Goal: Task Accomplishment & Management: Manage account settings

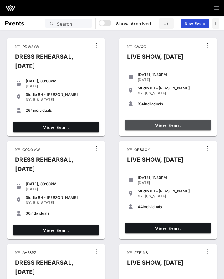
click at [172, 125] on span "View Event" at bounding box center [168, 125] width 82 height 5
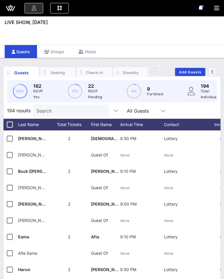
click at [93, 73] on div "Check-In" at bounding box center [95, 73] width 18 height 6
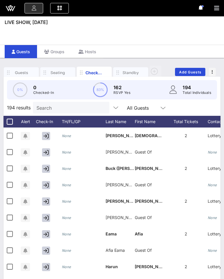
click at [161, 107] on icon at bounding box center [163, 107] width 5 height 7
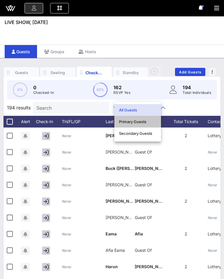
click at [136, 121] on div "Primary Guests" at bounding box center [137, 121] width 37 height 5
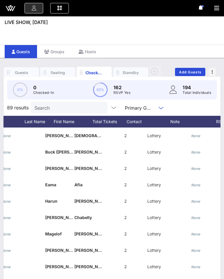
scroll to position [0, 11]
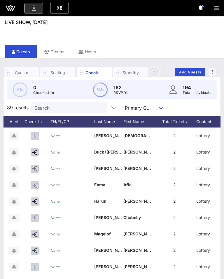
click at [105, 124] on div "Last Name" at bounding box center [108, 122] width 29 height 12
click at [118, 120] on icon at bounding box center [119, 122] width 4 height 4
click at [121, 123] on div "Last Name" at bounding box center [108, 122] width 29 height 12
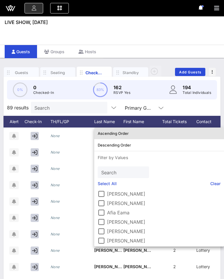
click at [115, 135] on div "Ascending Order" at bounding box center [159, 133] width 123 height 5
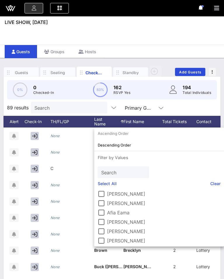
click at [69, 161] on div "C" at bounding box center [73, 171] width 44 height 23
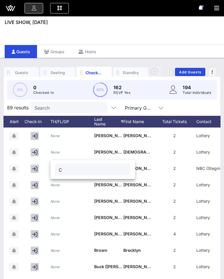
click at [194, 33] on div "Event Builder Guests Journeys Comms QR Scanner Team Settings LIVE SHOW, [DATE] …" at bounding box center [112, 154] width 224 height 308
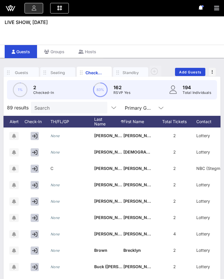
scroll to position [0, 108]
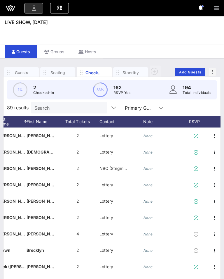
click at [199, 125] on div "RSVP" at bounding box center [197, 122] width 20 height 12
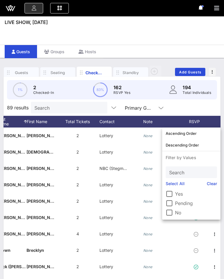
click at [177, 194] on label "Yes" at bounding box center [196, 194] width 42 height 6
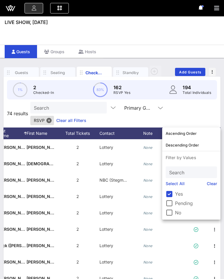
click at [177, 25] on h1 "LIVE SHOW, [DATE]" at bounding box center [115, 22] width 220 height 7
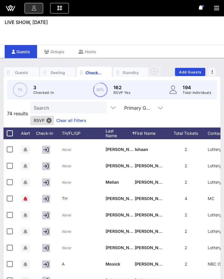
scroll to position [635, 0]
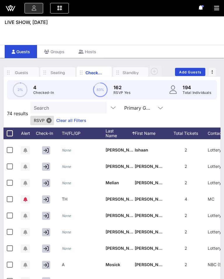
click at [43, 179] on button "button" at bounding box center [46, 183] width 8 height 8
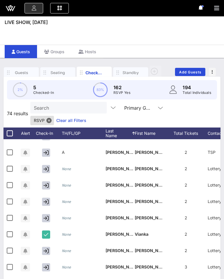
scroll to position [796, 0]
click at [48, 166] on icon "button" at bounding box center [46, 168] width 5 height 5
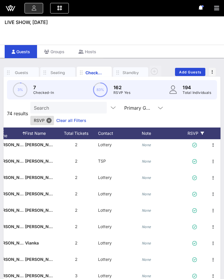
scroll to position [788, 110]
click at [215, 174] on icon "button" at bounding box center [213, 177] width 7 height 7
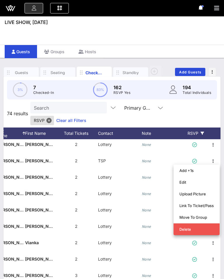
click at [158, 169] on div "None" at bounding box center [164, 180] width 44 height 23
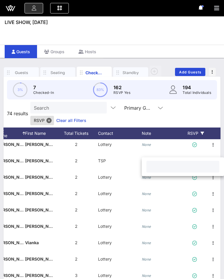
click at [164, 168] on input "text" at bounding box center [183, 167] width 66 height 8
type input "8"
click at [129, 169] on div "Lottery" at bounding box center [120, 180] width 44 height 23
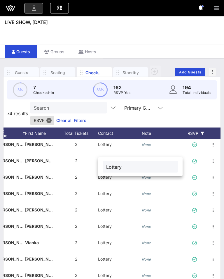
click at [157, 187] on div "None" at bounding box center [164, 196] width 44 height 23
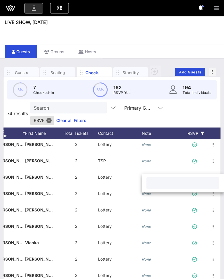
click at [169, 169] on div "None" at bounding box center [164, 180] width 44 height 23
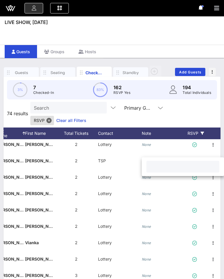
click at [167, 163] on input "text" at bounding box center [183, 167] width 66 height 8
type input "8"
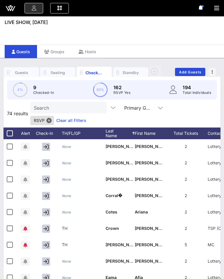
scroll to position [164, 0]
click at [45, 177] on icon "button" at bounding box center [46, 179] width 5 height 5
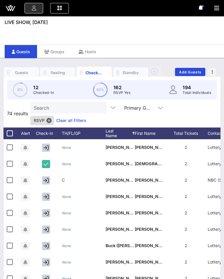
scroll to position [0, 0]
click at [44, 143] on button "button" at bounding box center [46, 147] width 8 height 8
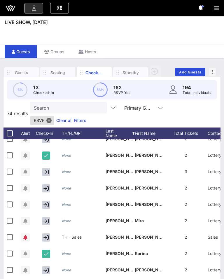
scroll to position [941, 0]
click at [47, 185] on icon "button" at bounding box center [46, 187] width 5 height 5
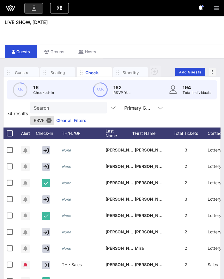
scroll to position [913, 0]
click at [46, 197] on icon "button" at bounding box center [46, 199] width 5 height 5
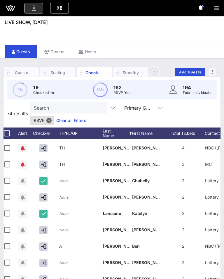
scroll to position [0, 3]
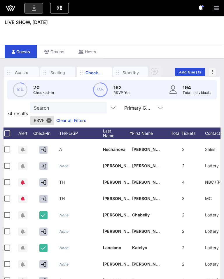
click at [44, 227] on button "button" at bounding box center [43, 231] width 8 height 8
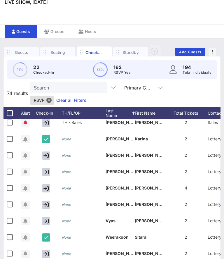
scroll to position [21, 0]
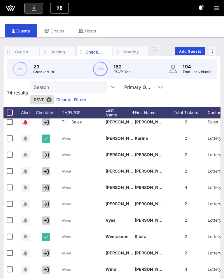
click at [49, 249] on button "button" at bounding box center [46, 253] width 8 height 8
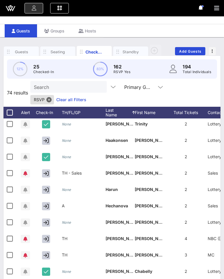
scroll to position [362, 0]
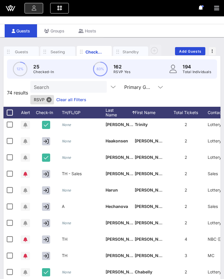
click at [48, 187] on icon "button" at bounding box center [46, 189] width 5 height 5
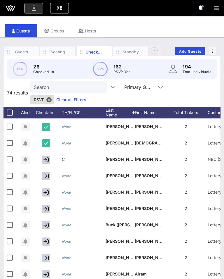
scroll to position [0, 0]
click at [48, 255] on icon "button" at bounding box center [46, 257] width 5 height 5
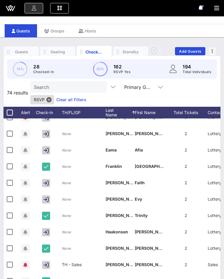
scroll to position [272, 0]
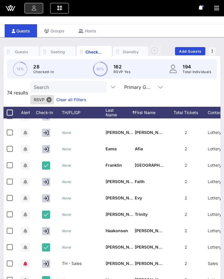
click at [46, 195] on icon "button" at bounding box center [46, 197] width 5 height 5
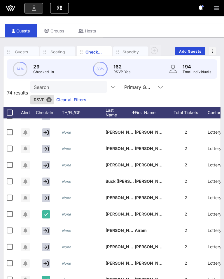
scroll to position [44, 0]
click at [48, 244] on icon "button" at bounding box center [46, 246] width 5 height 5
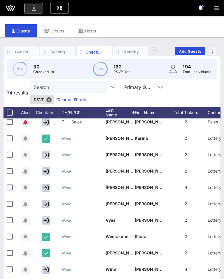
scroll to position [1035, 0]
click at [42, 183] on button "button" at bounding box center [46, 187] width 8 height 8
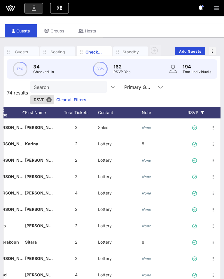
scroll to position [1029, 110]
click at [145, 185] on div "None" at bounding box center [146, 193] width 9 height 16
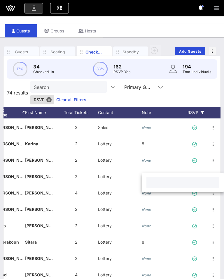
click at [162, 183] on input "text" at bounding box center [183, 182] width 66 height 8
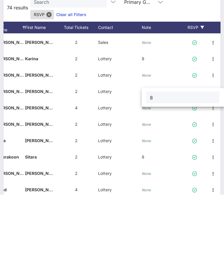
type input "8"
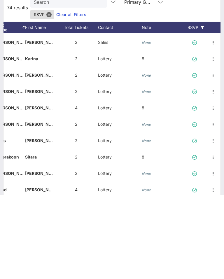
click at [167, 151] on div "None" at bounding box center [164, 162] width 44 height 23
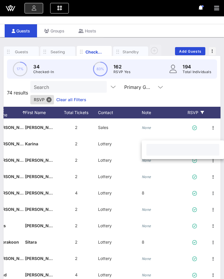
click at [189, 32] on div "Guests Groups Hosts" at bounding box center [112, 30] width 224 height 13
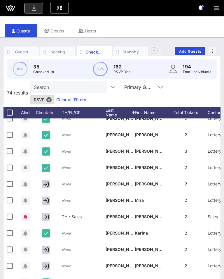
scroll to position [941, 0]
click at [47, 181] on icon "button" at bounding box center [46, 183] width 5 height 5
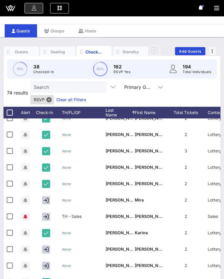
click at [46, 246] on icon "button" at bounding box center [46, 248] width 5 height 5
click at [48, 263] on icon "button" at bounding box center [46, 265] width 5 height 5
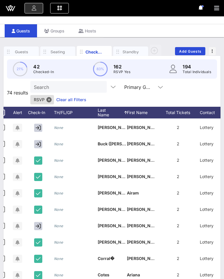
scroll to position [0, 8]
click at [42, 156] on button "button" at bounding box center [38, 160] width 8 height 8
click at [45, 152] on div at bounding box center [39, 160] width 29 height 16
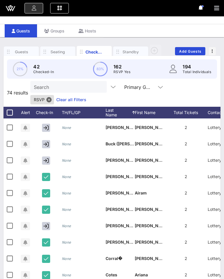
scroll to position [81, 0]
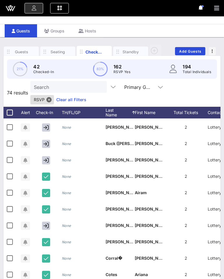
click at [47, 223] on icon "button" at bounding box center [46, 225] width 5 height 5
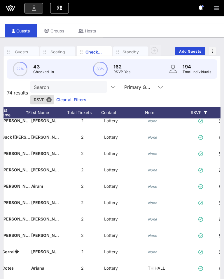
scroll to position [88, 107]
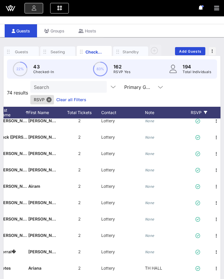
click at [150, 217] on icon "None" at bounding box center [149, 219] width 9 height 4
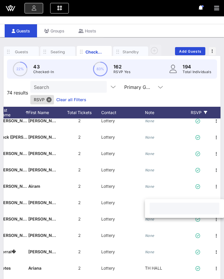
click at [168, 207] on input "text" at bounding box center [184, 208] width 63 height 8
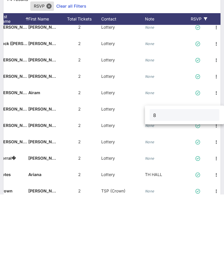
type input "8"
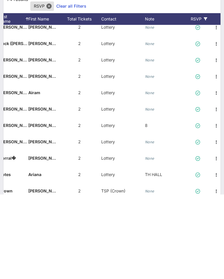
click at [176, 152] on div "None" at bounding box center [167, 163] width 44 height 23
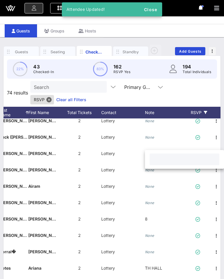
click at [195, 34] on div "Guests Groups Hosts" at bounding box center [112, 30] width 224 height 13
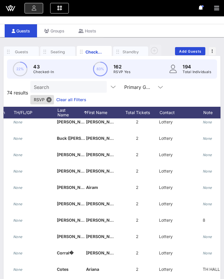
scroll to position [0, 53]
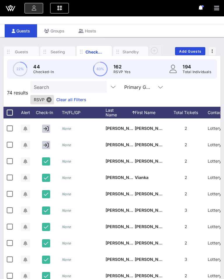
click at [48, 142] on icon "button" at bounding box center [46, 144] width 5 height 5
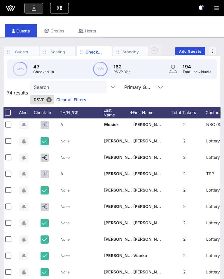
scroll to position [0, 1]
click at [45, 155] on icon "button" at bounding box center [44, 157] width 5 height 5
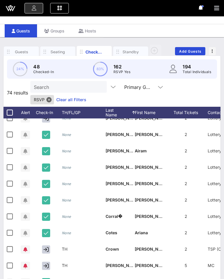
scroll to position [123, 0]
click at [41, 107] on div "Check-In" at bounding box center [47, 113] width 29 height 12
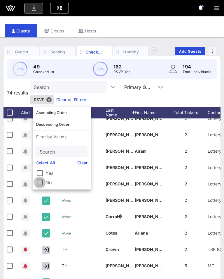
click at [42, 187] on div at bounding box center [40, 182] width 10 height 10
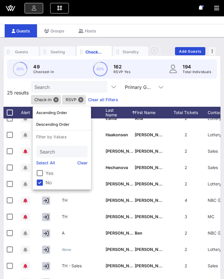
click at [138, 205] on div "[PERSON_NAME]" at bounding box center [149, 200] width 29 height 16
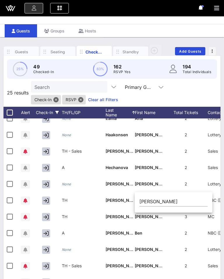
click at [176, 29] on div "Guests Groups Hosts" at bounding box center [112, 30] width 224 height 13
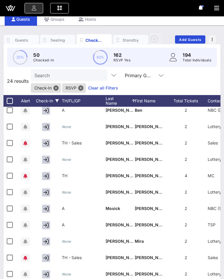
scroll to position [217, 0]
click at [48, 275] on icon "button" at bounding box center [46, 273] width 5 height 5
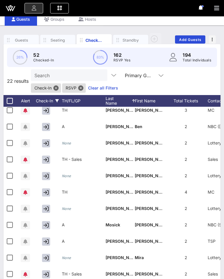
scroll to position [185, 0]
click at [48, 209] on icon "button" at bounding box center [46, 208] width 5 height 5
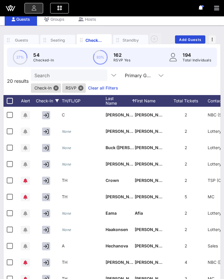
scroll to position [0, 0]
click at [48, 215] on icon "button" at bounding box center [46, 213] width 5 height 5
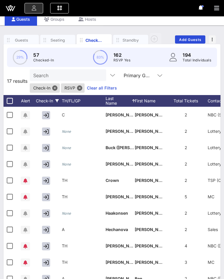
click at [49, 146] on button "button" at bounding box center [46, 148] width 8 height 8
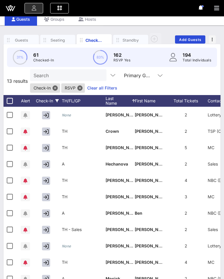
click at [49, 163] on button "button" at bounding box center [46, 164] width 8 height 8
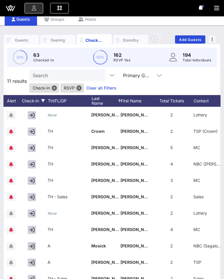
scroll to position [0, 14]
click at [29, 250] on button "button" at bounding box center [32, 246] width 8 height 8
click at [34, 104] on div "Check-In" at bounding box center [32, 101] width 29 height 12
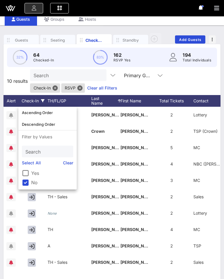
click at [67, 164] on link "Clear" at bounding box center [68, 162] width 11 height 6
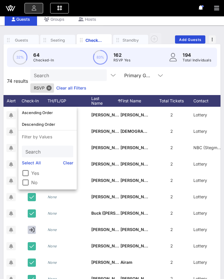
scroll to position [21, 0]
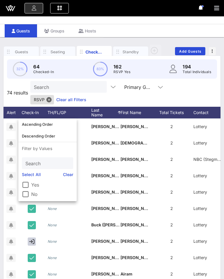
click at [195, 26] on div "Guests Groups Hosts" at bounding box center [112, 30] width 224 height 13
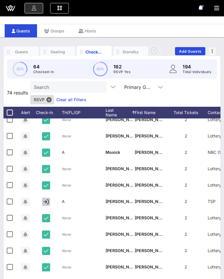
scroll to position [726, 0]
click at [48, 199] on icon "button" at bounding box center [46, 201] width 5 height 5
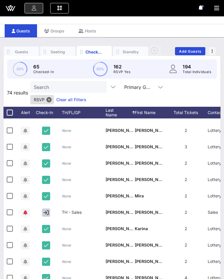
scroll to position [945, 0]
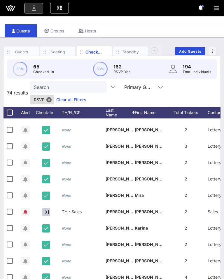
click at [46, 107] on div "Check-In" at bounding box center [47, 113] width 29 height 12
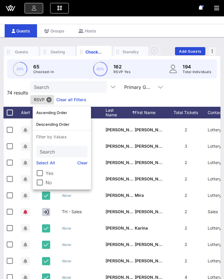
click at [143, 205] on div "[PERSON_NAME]" at bounding box center [149, 211] width 29 height 16
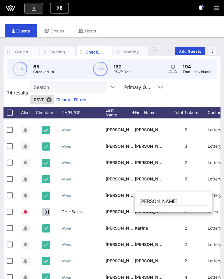
click at [46, 209] on icon "button" at bounding box center [46, 211] width 5 height 5
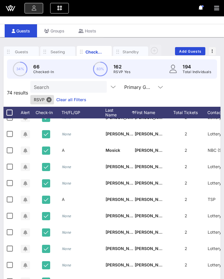
scroll to position [0, 0]
click at [49, 107] on div "Check-In" at bounding box center [47, 113] width 29 height 12
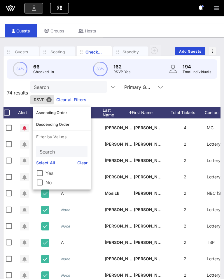
scroll to position [686, 3]
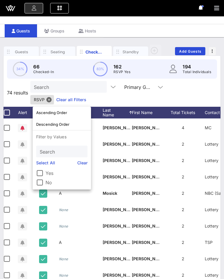
click at [43, 107] on div "Check-In" at bounding box center [44, 113] width 29 height 12
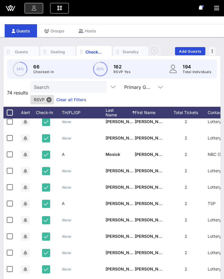
scroll to position [725, 0]
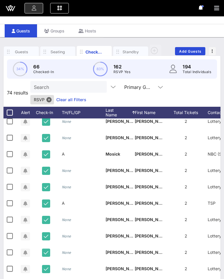
click at [49, 150] on button "button" at bounding box center [46, 154] width 8 height 8
click at [50, 150] on button "button" at bounding box center [46, 154] width 8 height 8
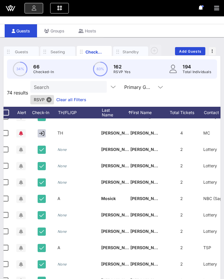
scroll to position [0, 4]
click at [42, 195] on button "button" at bounding box center [42, 199] width 8 height 8
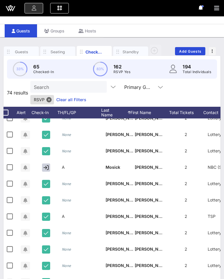
scroll to position [0, 0]
click at [46, 107] on div "Check-In" at bounding box center [47, 113] width 29 height 12
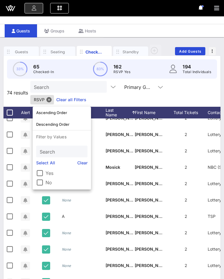
click at [44, 184] on div at bounding box center [40, 182] width 10 height 10
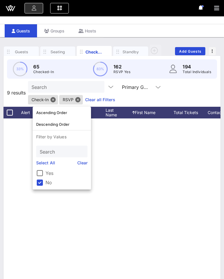
click at [206, 89] on div "Search Primary Guests Check-In RSVP Clear all Filters" at bounding box center [124, 92] width 192 height 23
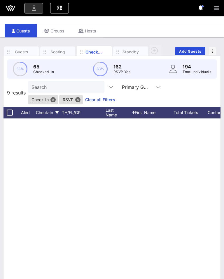
click at [58, 111] on icon at bounding box center [57, 113] width 4 height 4
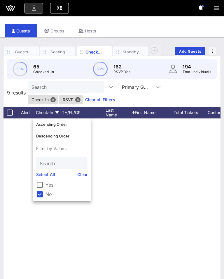
click at [82, 176] on link "Clear" at bounding box center [82, 174] width 11 height 6
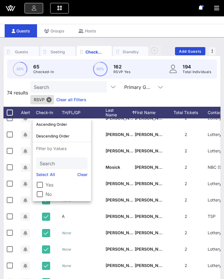
click at [47, 192] on label "No" at bounding box center [67, 194] width 42 height 6
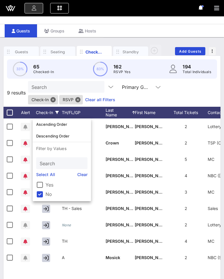
click at [194, 90] on div "Search Primary Guests Check-In RSVP Clear all Filters" at bounding box center [124, 92] width 192 height 23
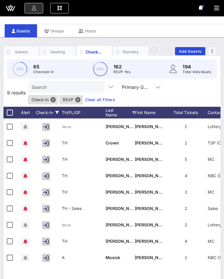
click at [49, 207] on button "button" at bounding box center [46, 208] width 8 height 8
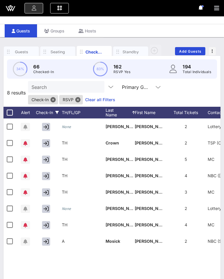
click at [46, 126] on icon "button" at bounding box center [46, 126] width 5 height 5
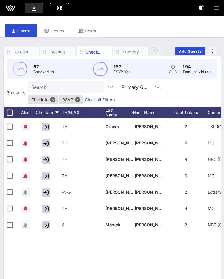
click at [48, 227] on icon "button" at bounding box center [46, 224] width 5 height 5
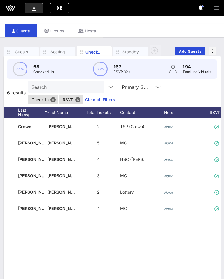
scroll to position [0, 88]
click at [170, 128] on icon "None" at bounding box center [168, 126] width 9 height 4
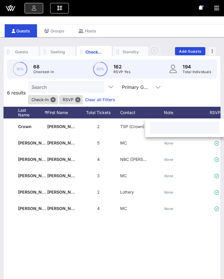
click at [180, 129] on input "text" at bounding box center [185, 128] width 62 height 8
type input "Party of 3"
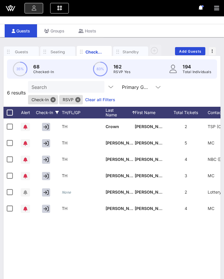
scroll to position [0, 0]
click at [48, 128] on icon "button" at bounding box center [46, 126] width 5 height 5
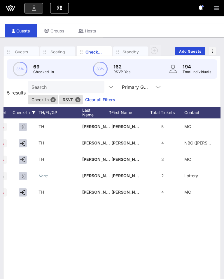
click at [22, 142] on icon "button" at bounding box center [22, 142] width 5 height 5
